Goal: Information Seeking & Learning: Learn about a topic

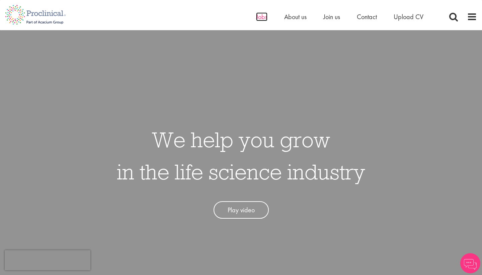
click at [264, 15] on span "Jobs" at bounding box center [261, 16] width 11 height 9
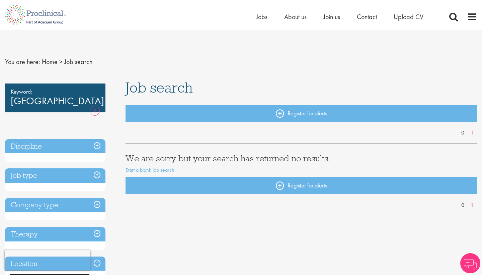
click at [94, 106] on link "Remove" at bounding box center [95, 115] width 10 height 19
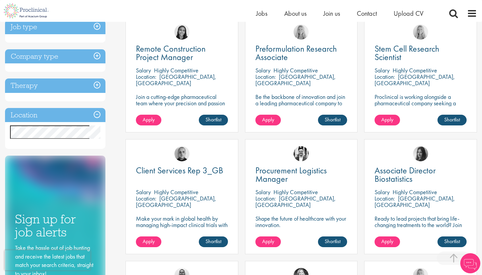
scroll to position [277, 0]
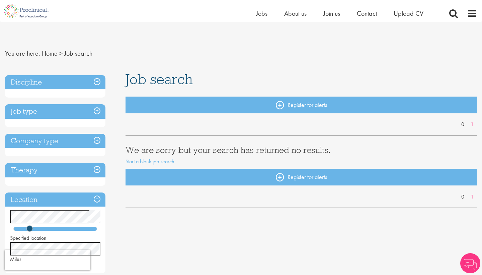
scroll to position [103, 0]
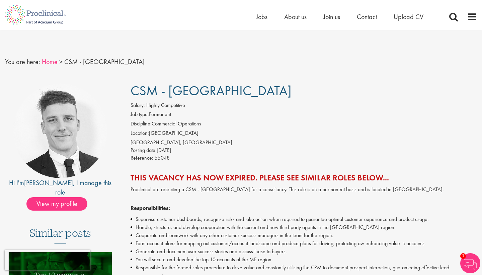
click at [52, 63] on link "Home" at bounding box center [50, 61] width 16 height 9
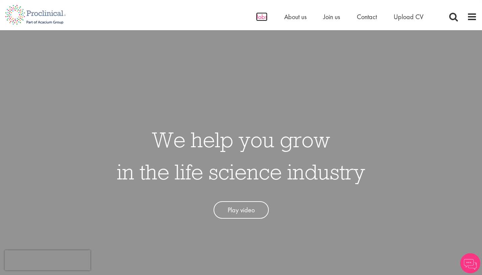
click at [260, 19] on span "Jobs" at bounding box center [261, 16] width 11 height 9
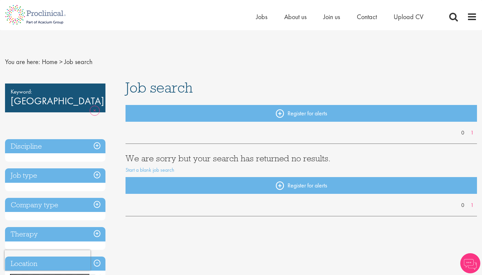
click at [94, 106] on link "Remove" at bounding box center [95, 115] width 10 height 19
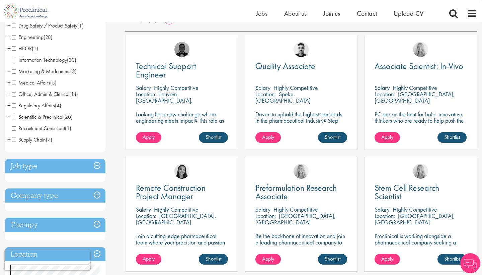
scroll to position [176, 0]
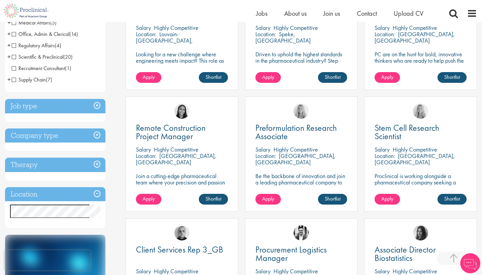
click at [48, 218] on div "Location Specified location Miles" at bounding box center [55, 207] width 100 height 41
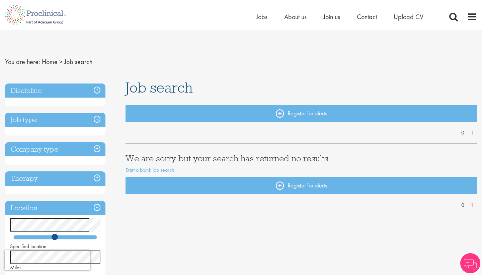
drag, startPoint x: 29, startPoint y: 237, endPoint x: 84, endPoint y: 236, distance: 54.6
click at [58, 236] on span at bounding box center [55, 236] width 6 height 6
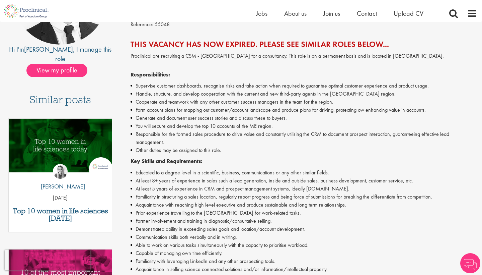
scroll to position [135, 0]
